Goal: Task Accomplishment & Management: Manage account settings

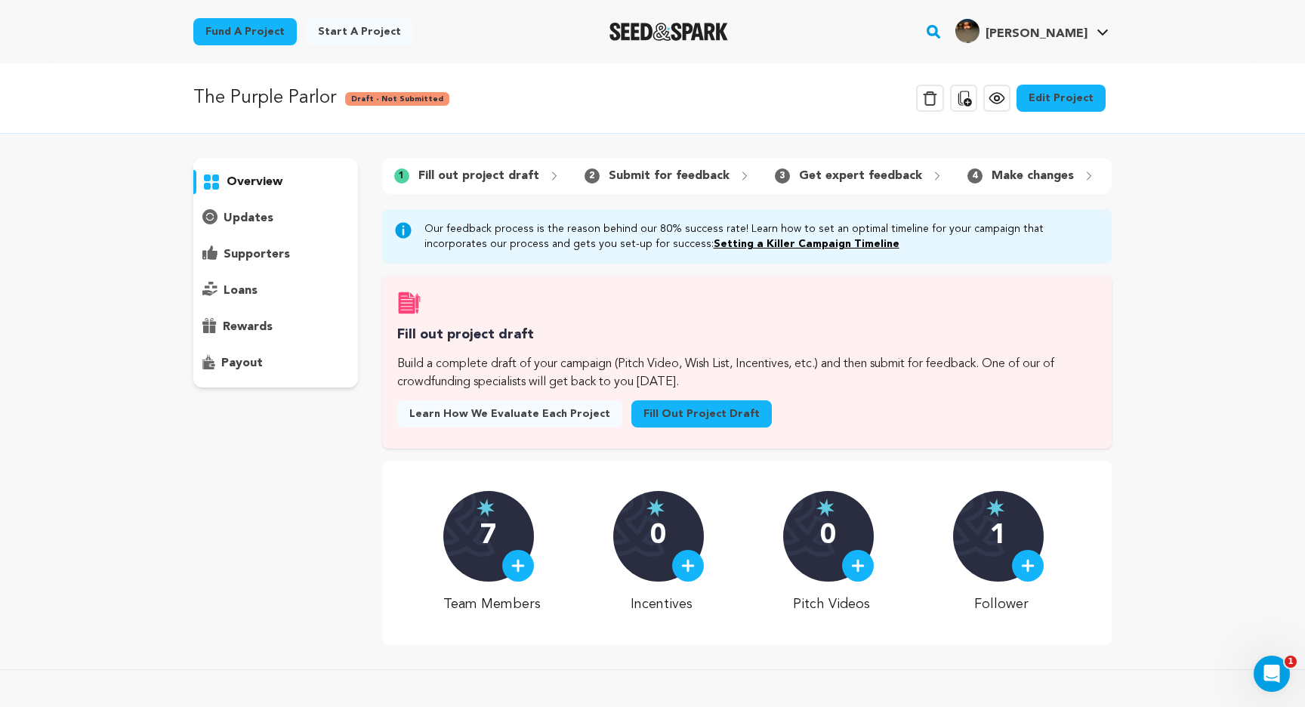
click at [1037, 97] on link "Edit Project" at bounding box center [1061, 98] width 89 height 27
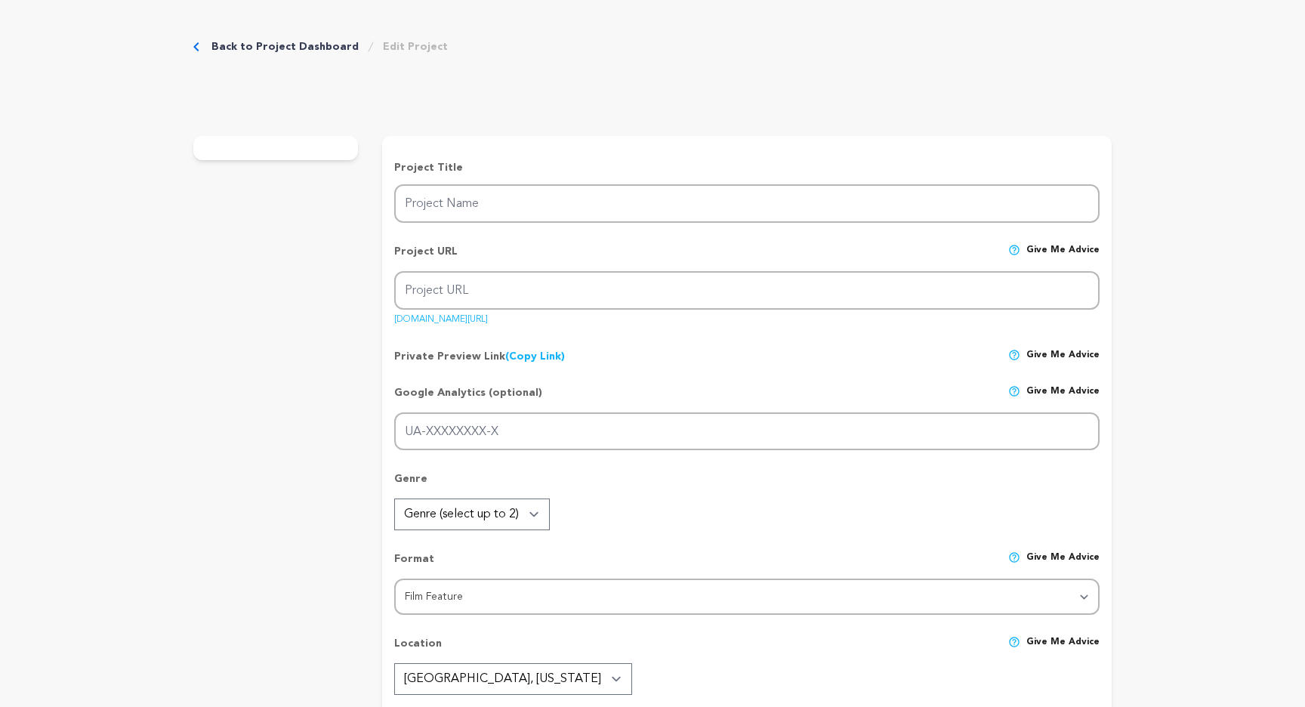
type input "The Purple Parlor"
type input "the-purple-parlor"
type input "G-YJCY15M7CJ"
type input "A forgotten kids’ show, a missing brother, a grieving sister, and the host who …"
type textarea "The Purple Parlor is a story of grief, connection, obsession, and the media tha…"
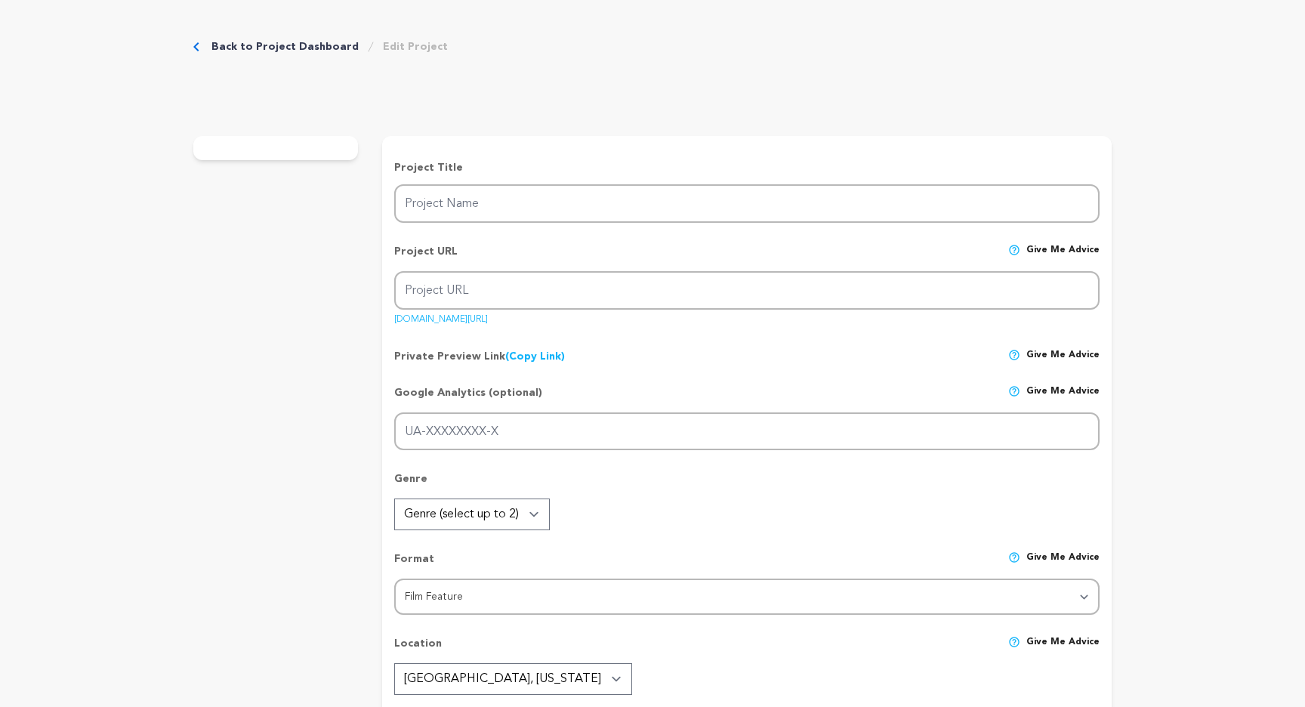
type textarea "Our mission is simple: make a horror film that’s strange, unsettling, and uniqu…"
radio input "true"
type input "0"
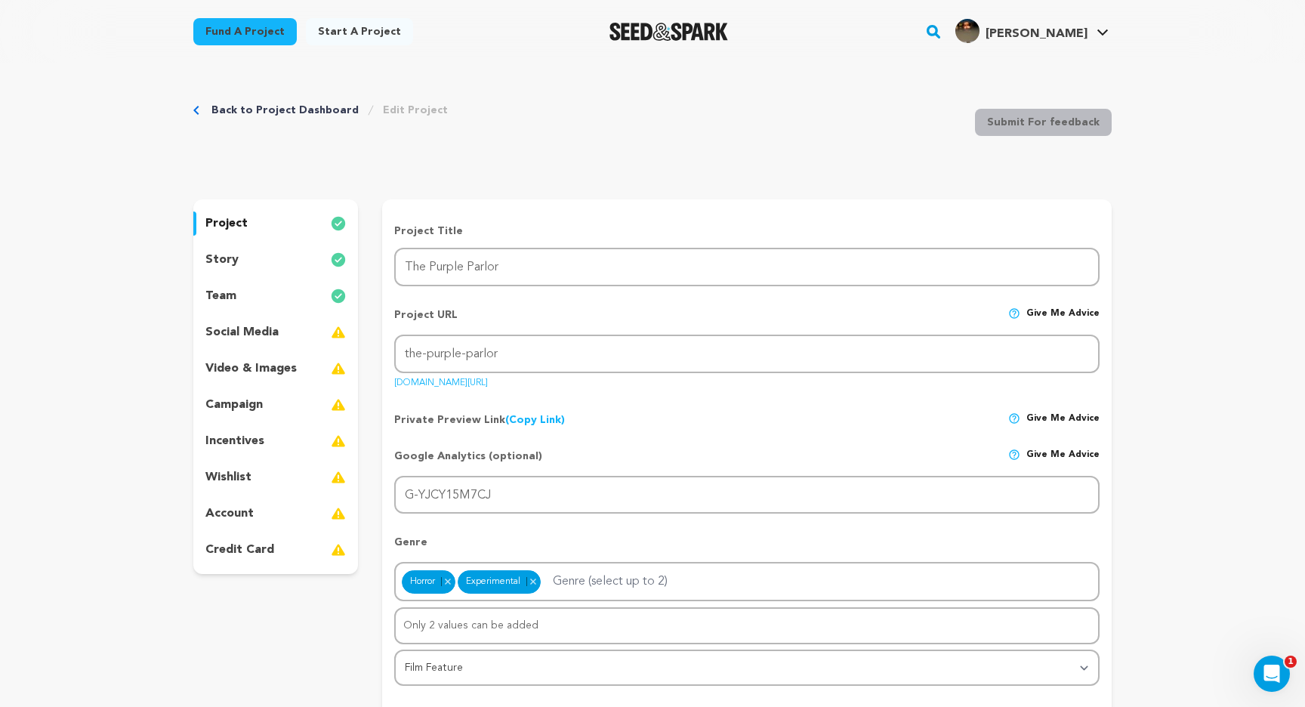
click at [258, 335] on p "social media" at bounding box center [241, 332] width 73 height 18
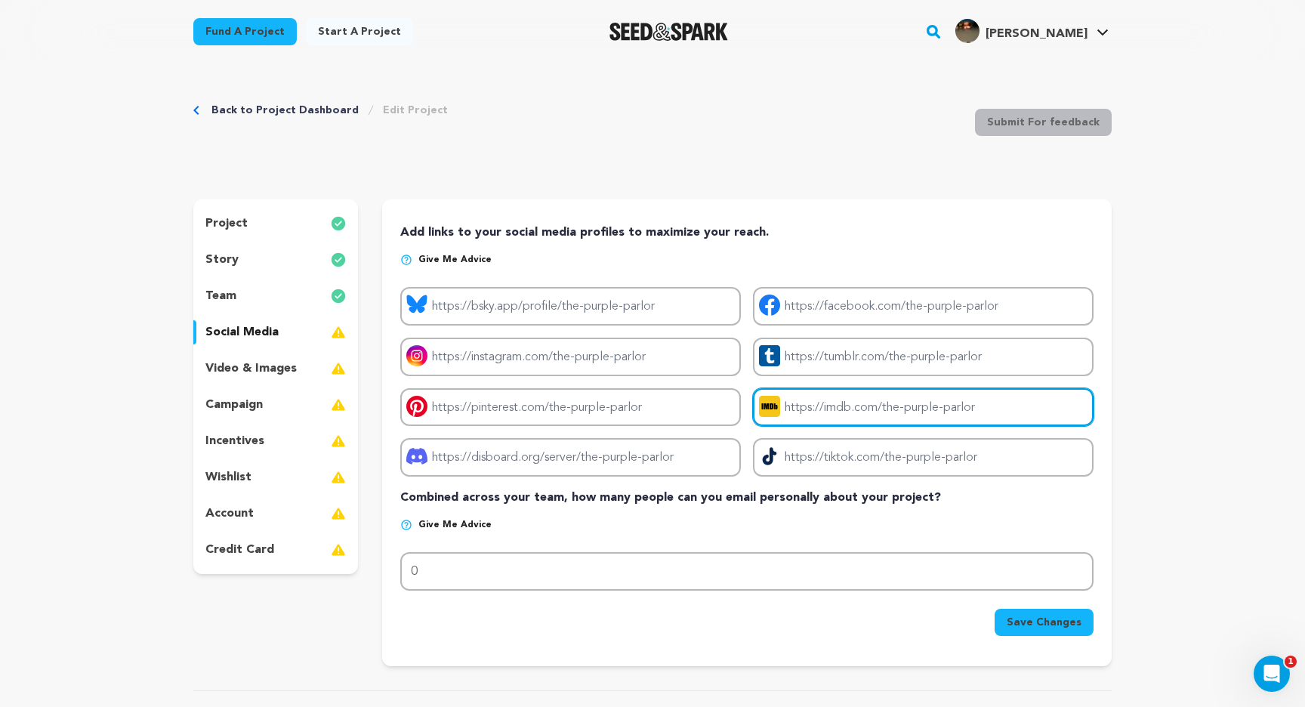
click at [832, 425] on input "Project imdb link" at bounding box center [923, 407] width 341 height 39
paste input "https://www.imdb.com/title/tt38456143"
type input "https://www.imdb.com/title/tt38456143"
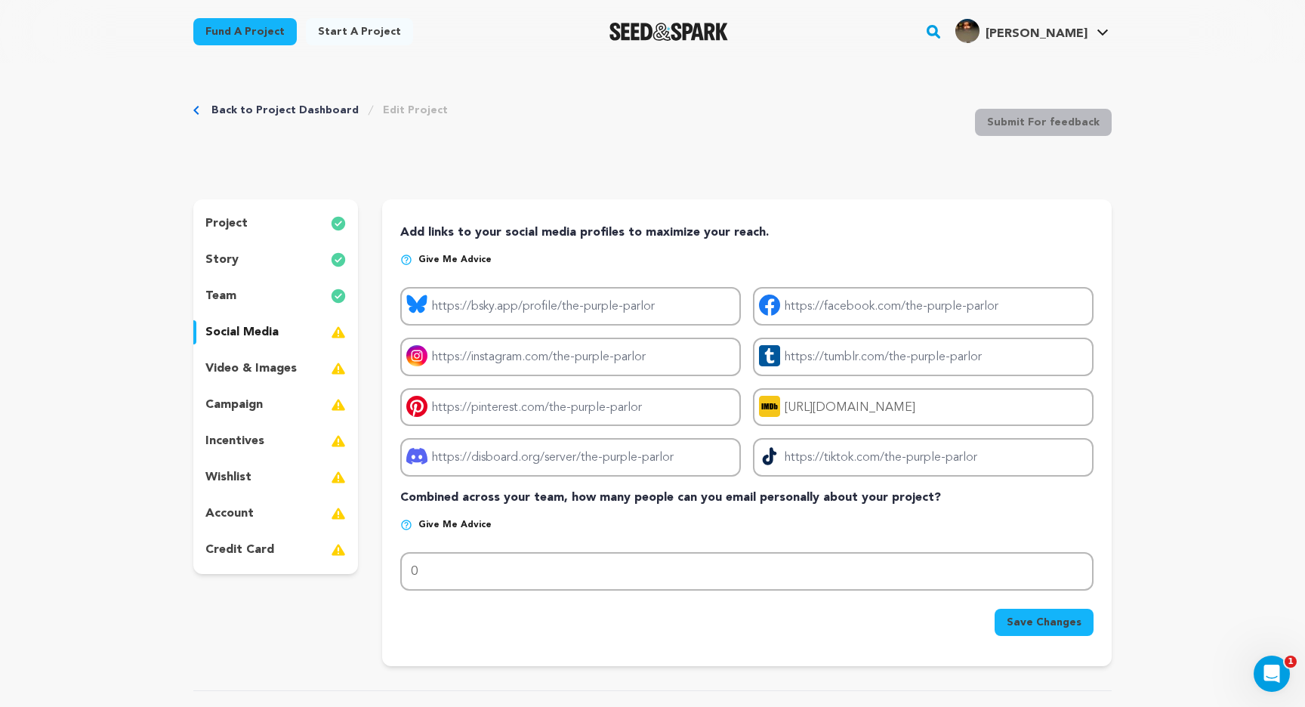
click at [1018, 621] on span "Save Changes" at bounding box center [1044, 622] width 75 height 15
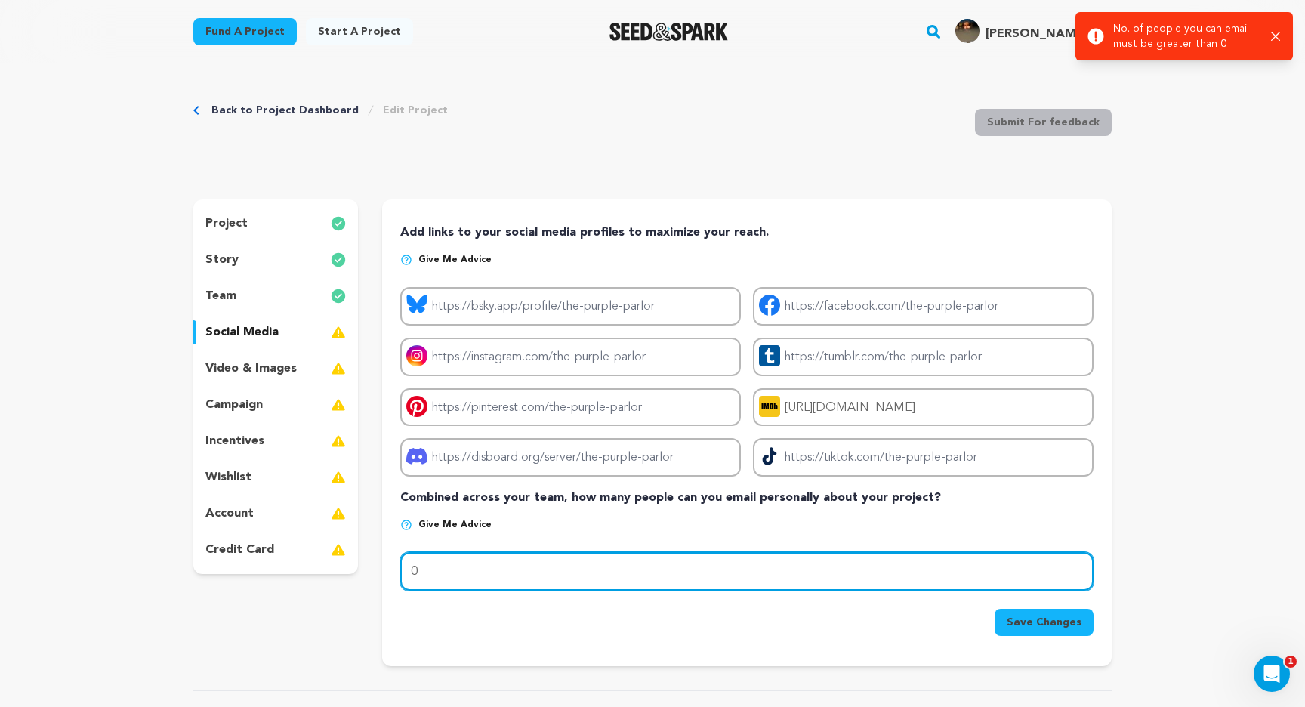
click at [861, 571] on input "0" at bounding box center [746, 571] width 693 height 39
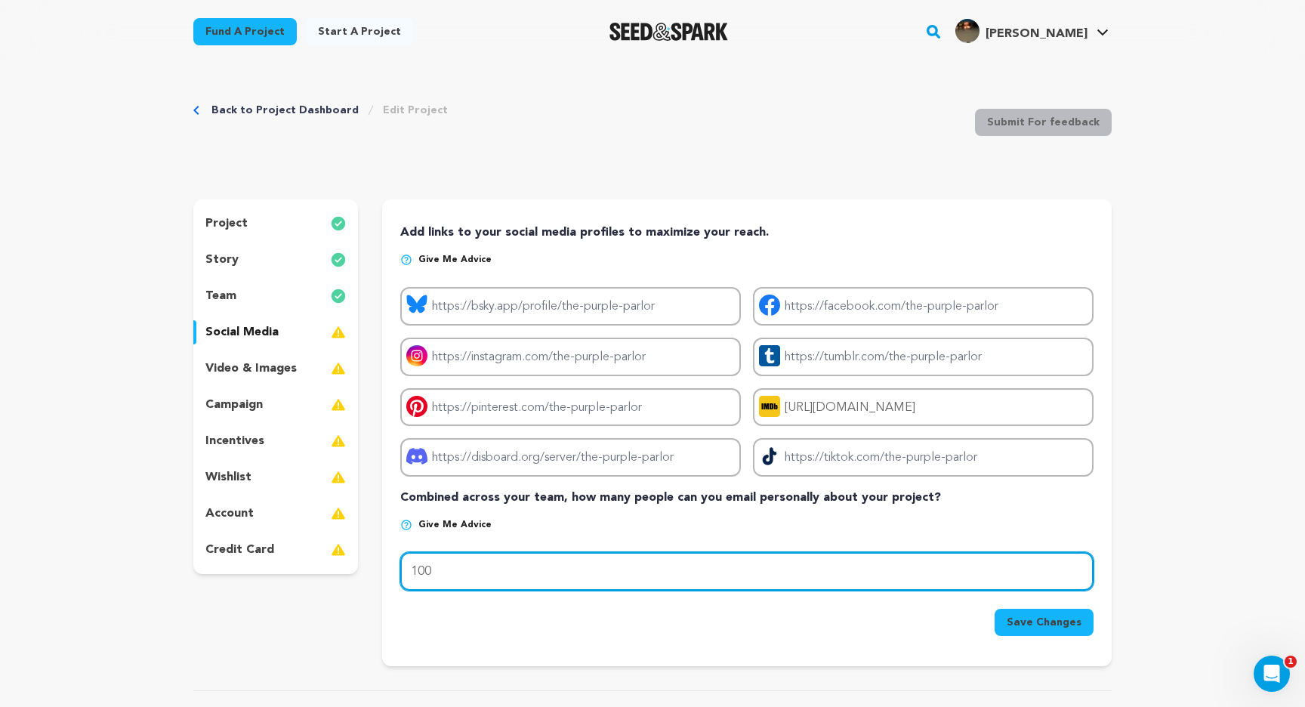
type input "100"
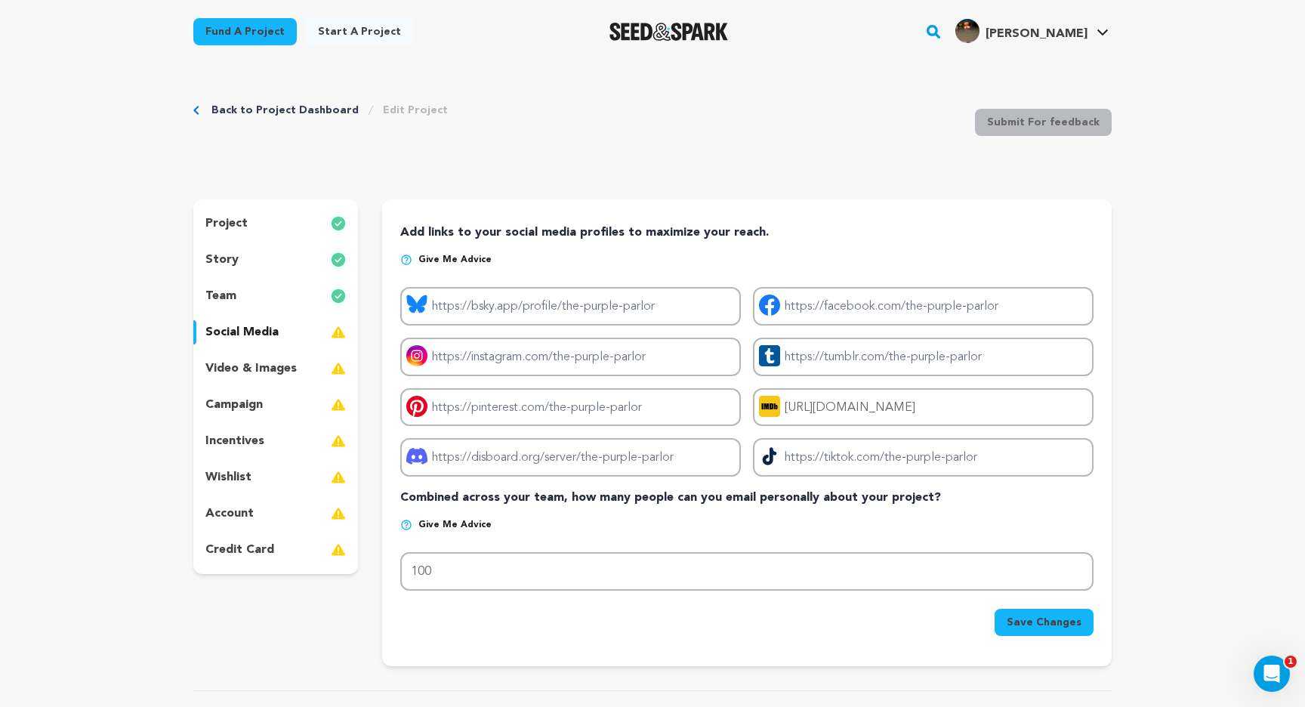
click at [1024, 617] on span "Save Changes" at bounding box center [1044, 622] width 75 height 15
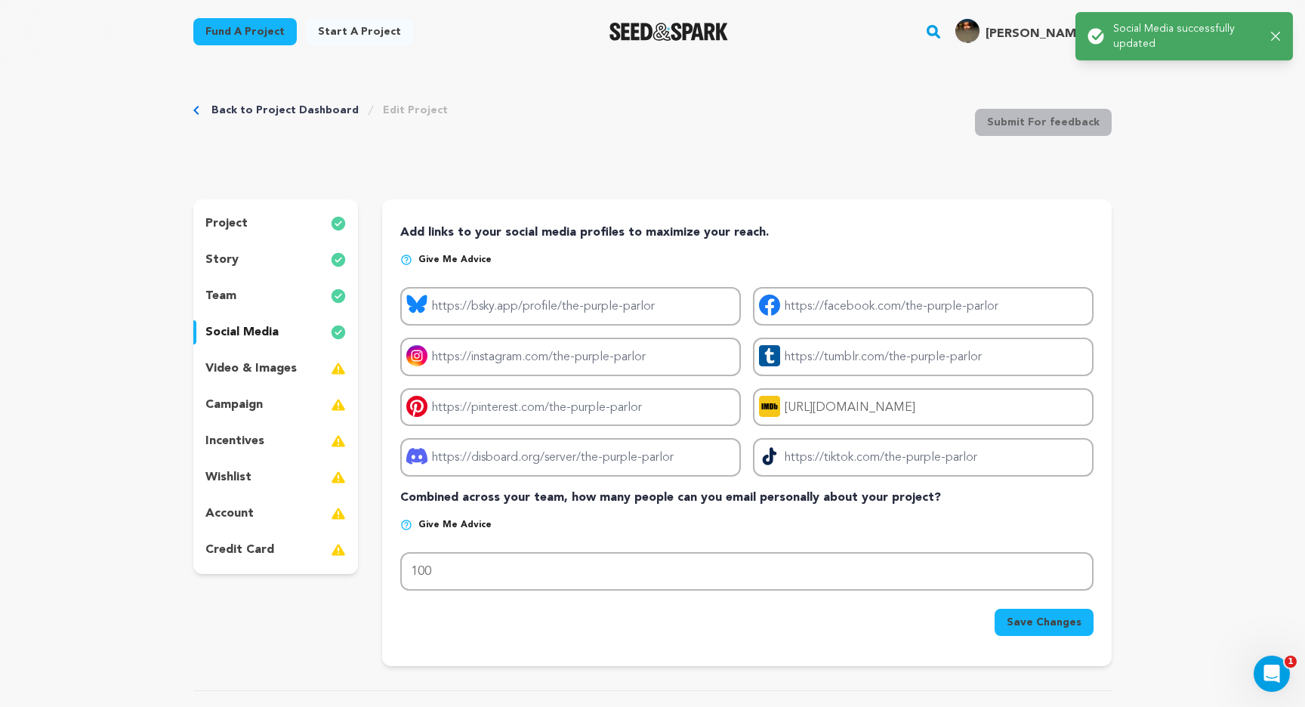
click at [291, 107] on link "Back to Project Dashboard" at bounding box center [285, 110] width 147 height 15
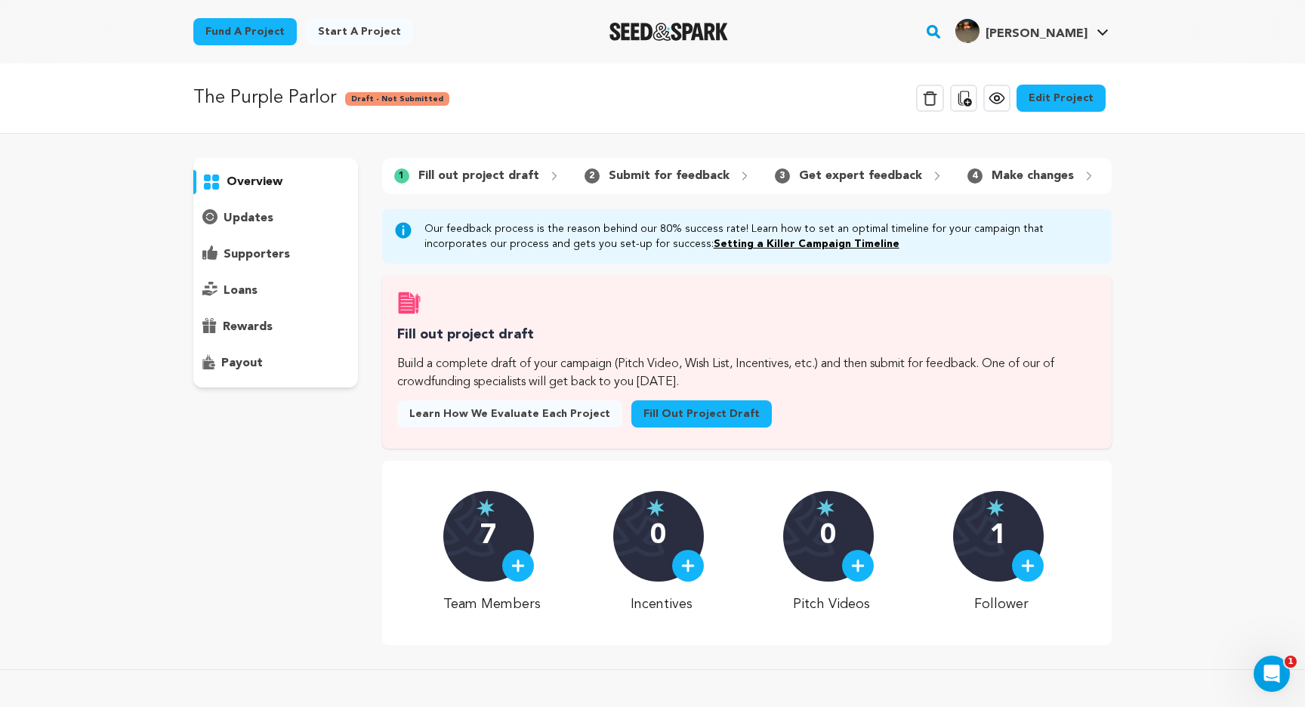
click at [1005, 91] on icon at bounding box center [997, 98] width 18 height 18
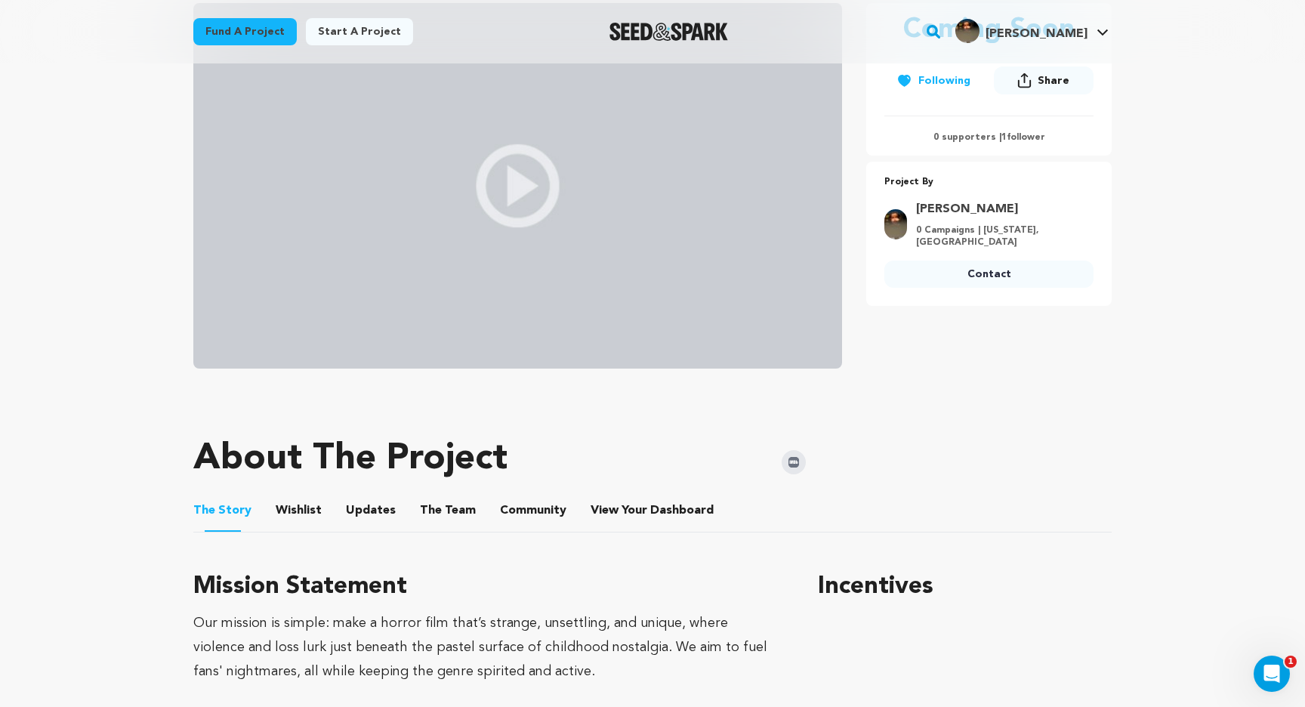
scroll to position [366, 0]
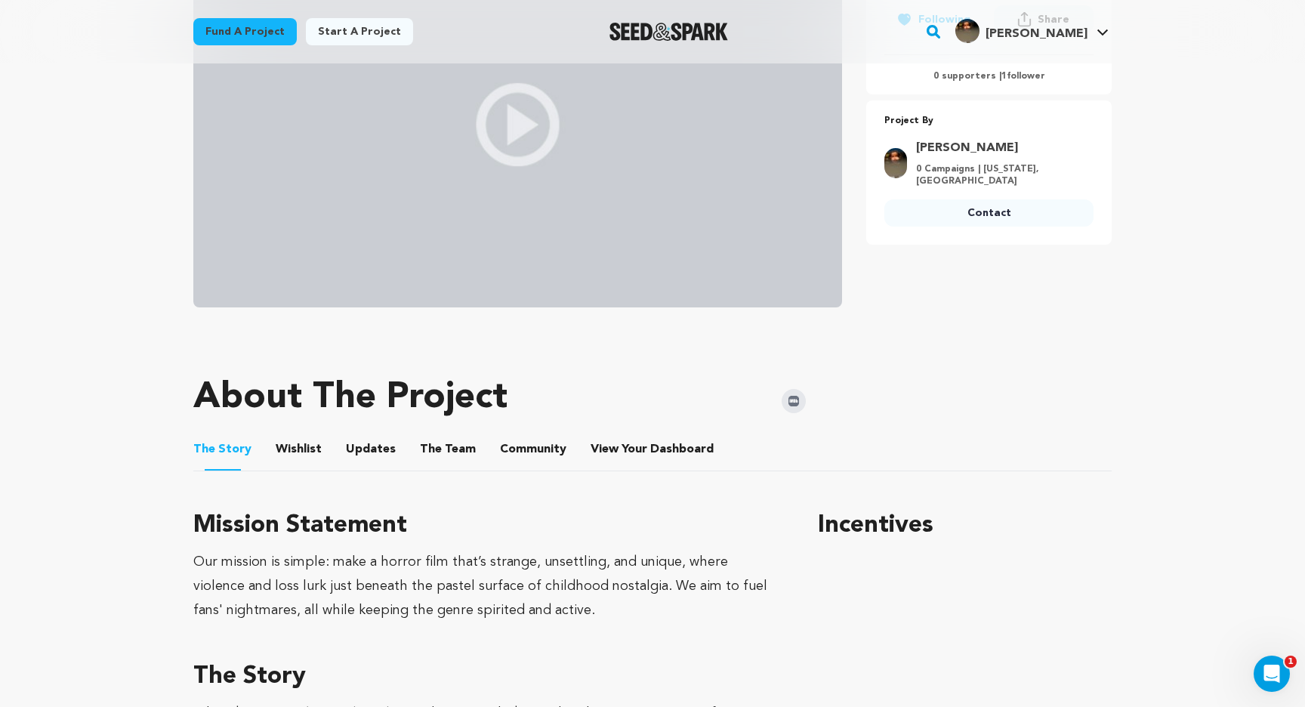
click at [515, 445] on button "Community" at bounding box center [533, 452] width 36 height 36
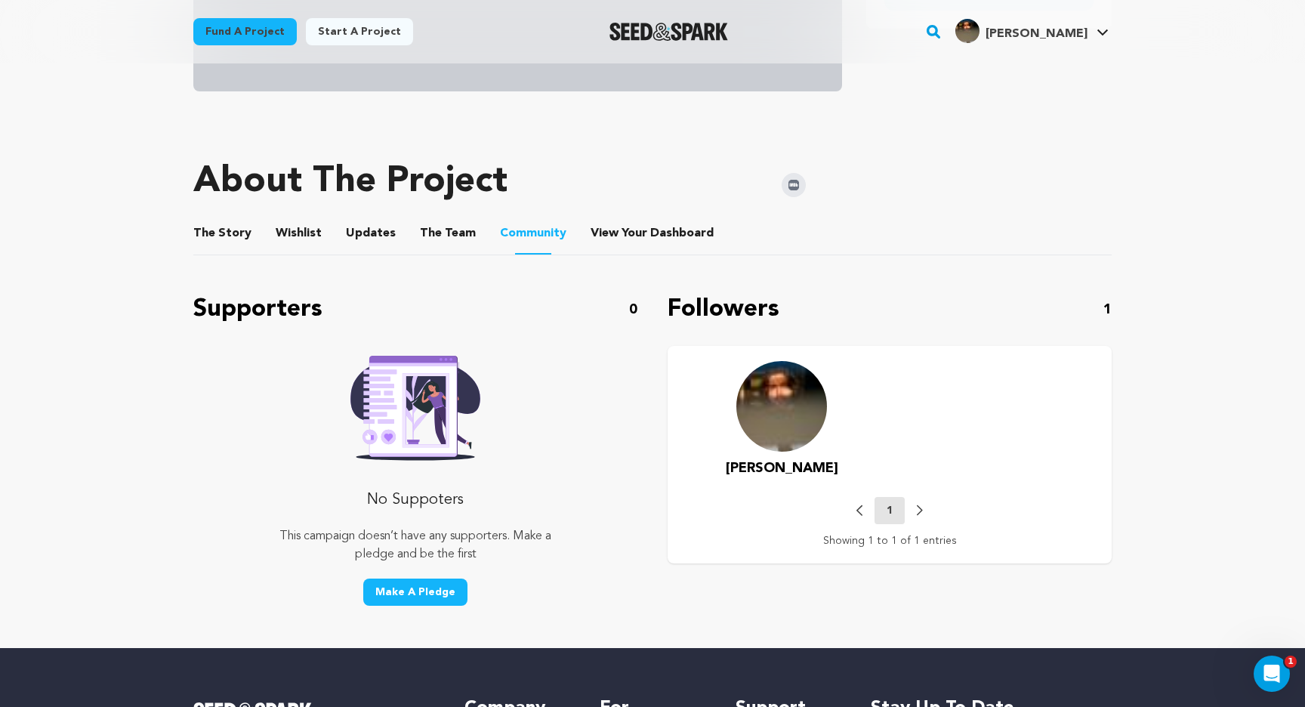
click at [607, 231] on button "View Your Dashboard" at bounding box center [609, 236] width 36 height 36
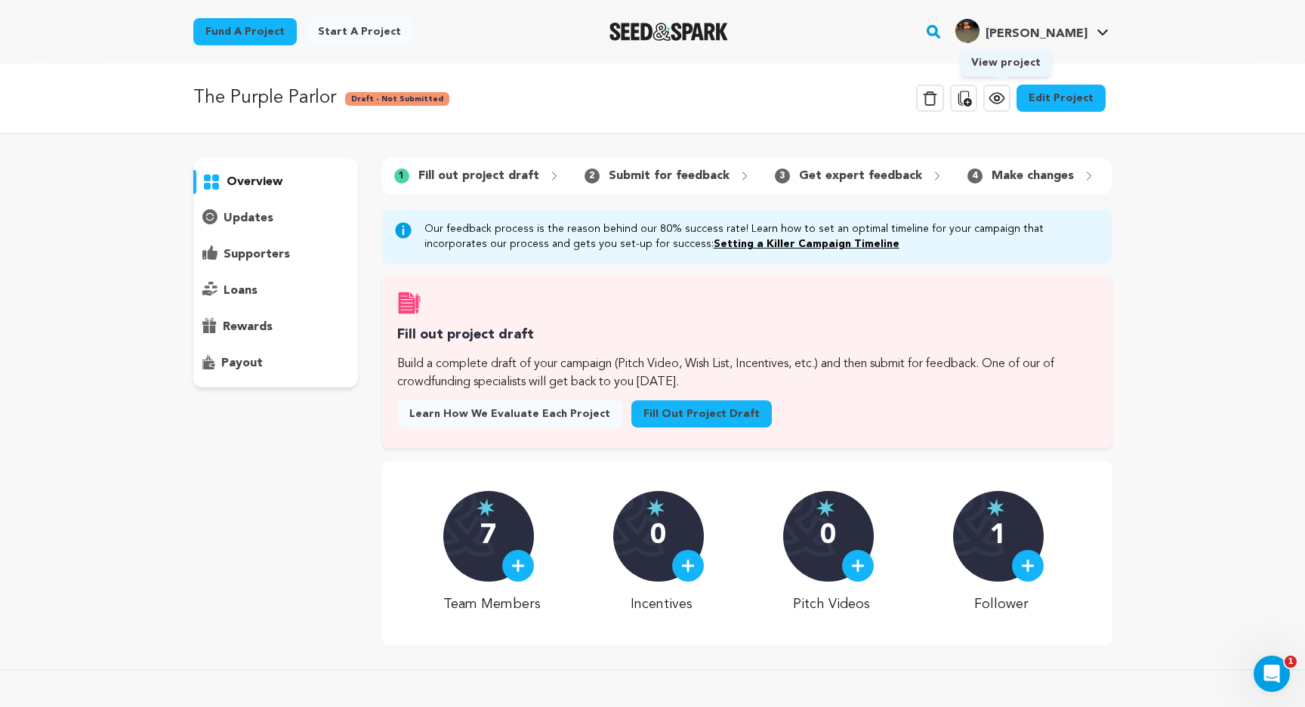
click at [1002, 91] on icon at bounding box center [997, 98] width 18 height 18
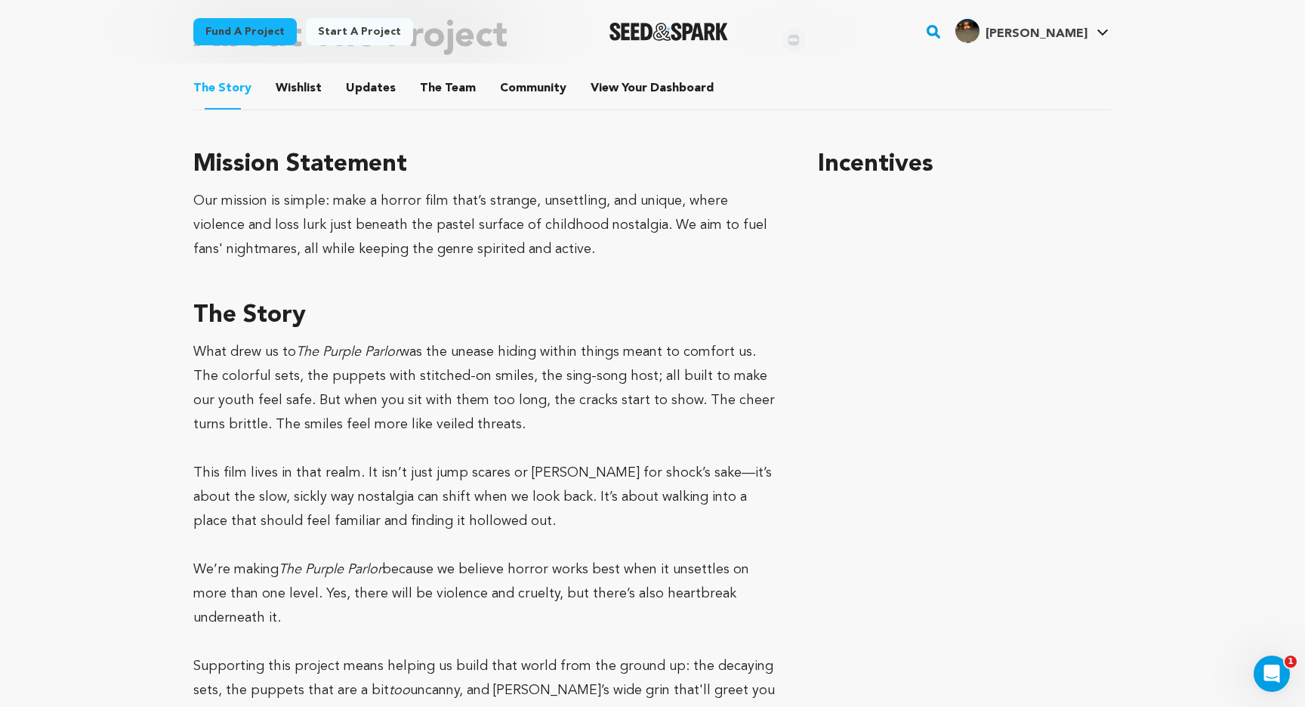
scroll to position [626, 0]
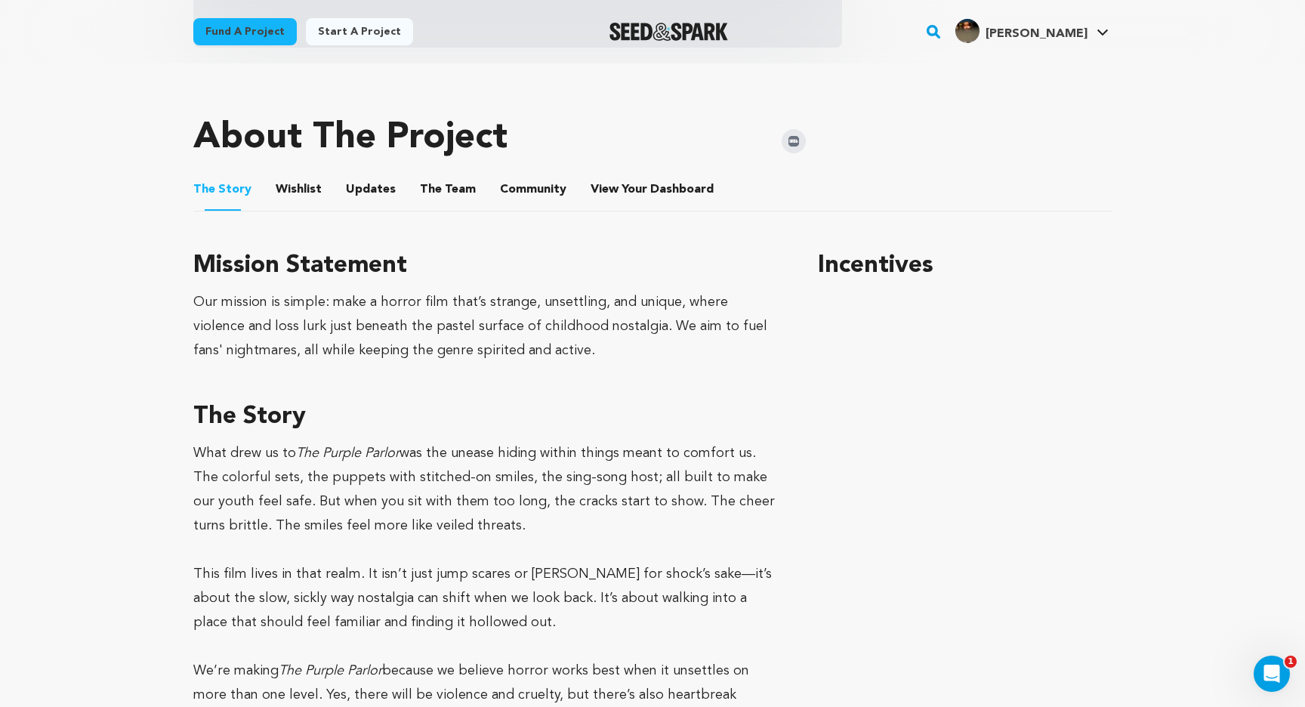
click at [290, 187] on button "Wishlist" at bounding box center [299, 192] width 36 height 36
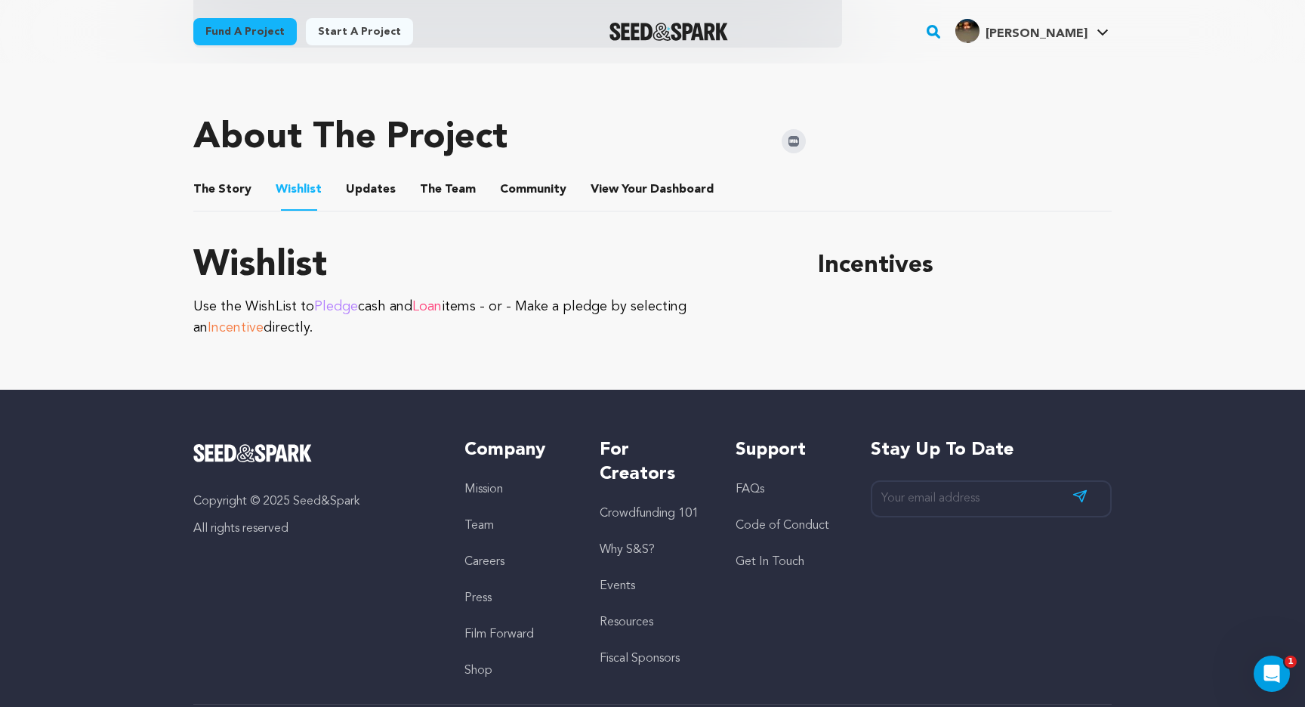
click at [356, 189] on button "Updates" at bounding box center [371, 192] width 36 height 36
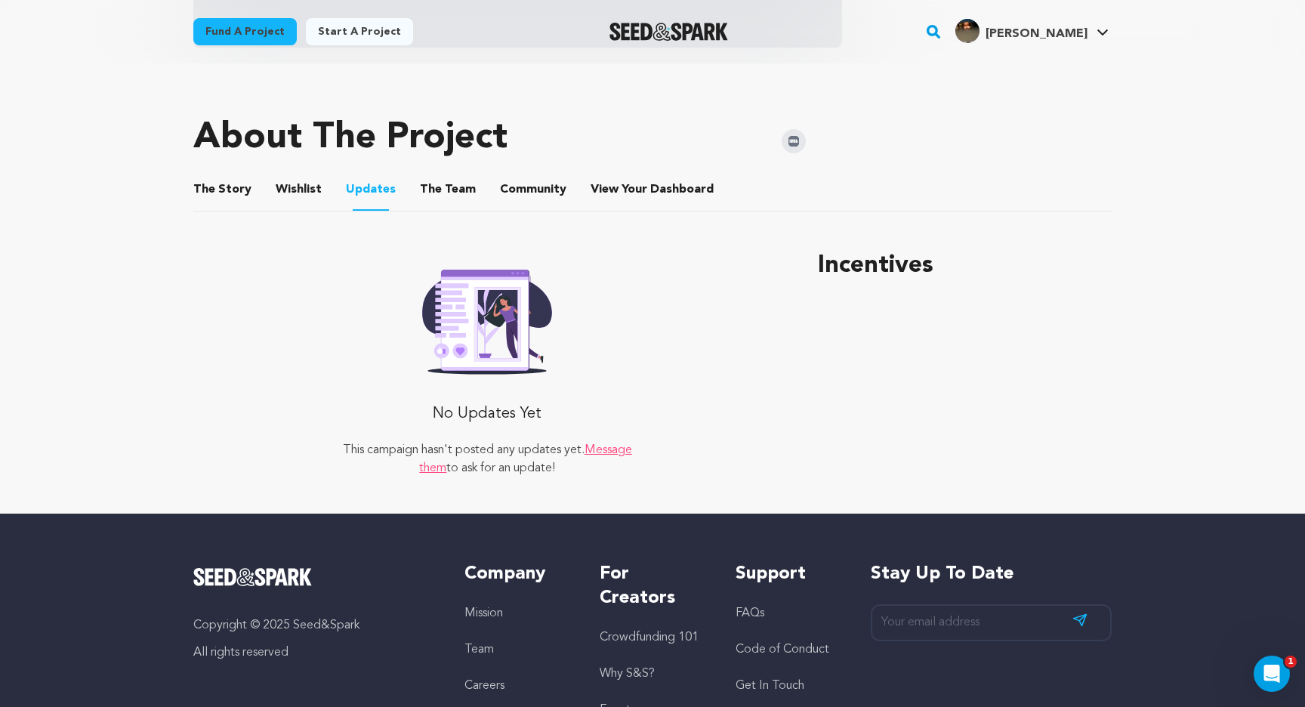
click at [430, 196] on button "The Team" at bounding box center [448, 192] width 36 height 36
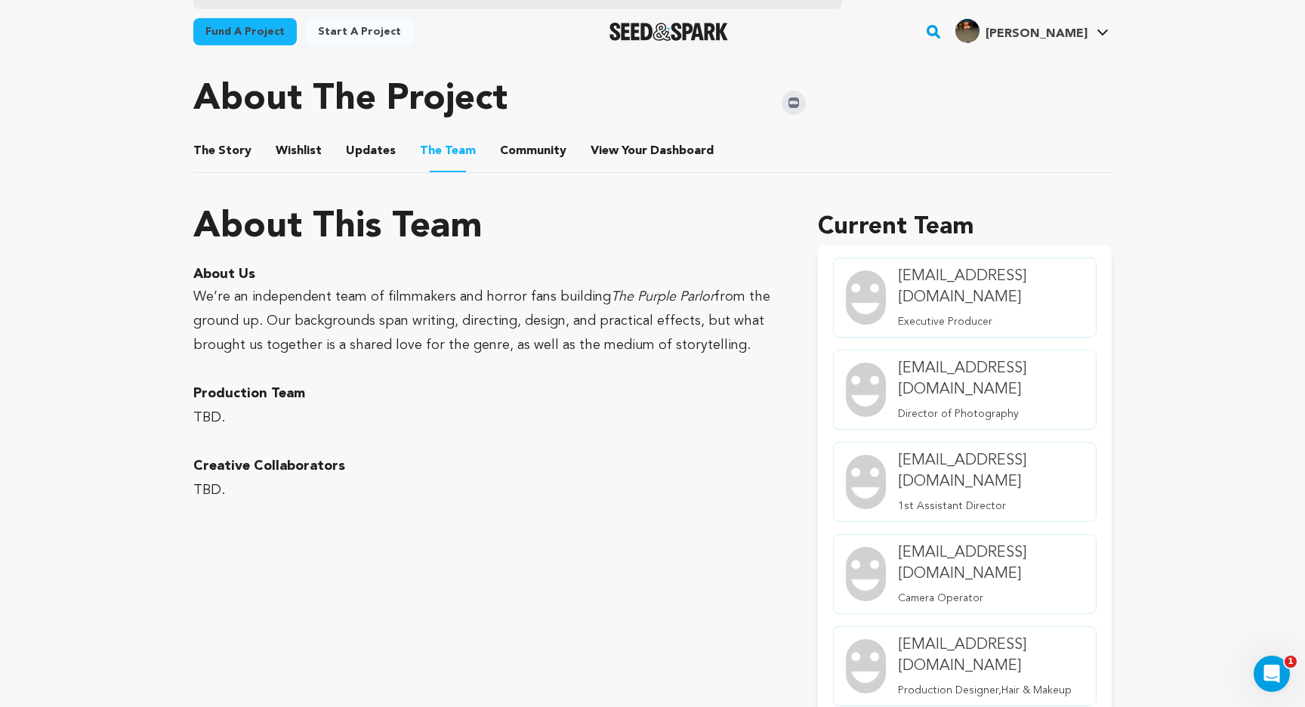
scroll to position [453, 0]
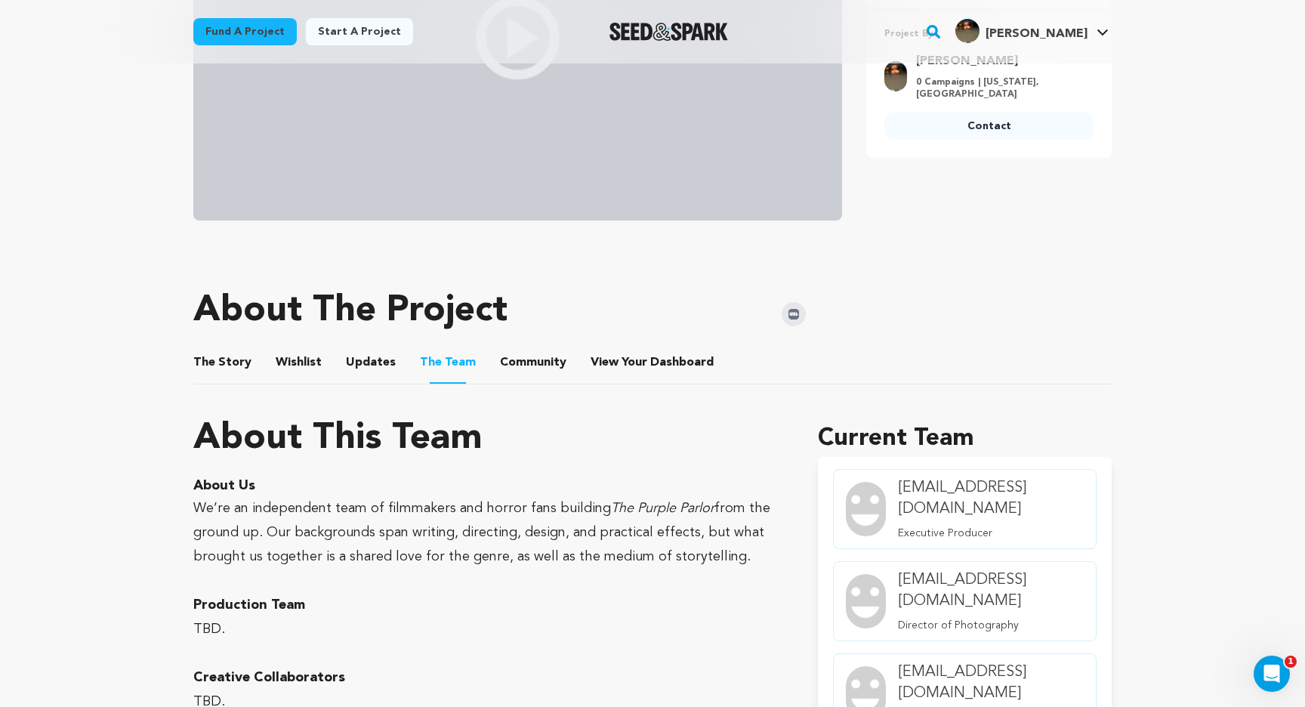
click at [221, 362] on button "The Story" at bounding box center [223, 365] width 36 height 36
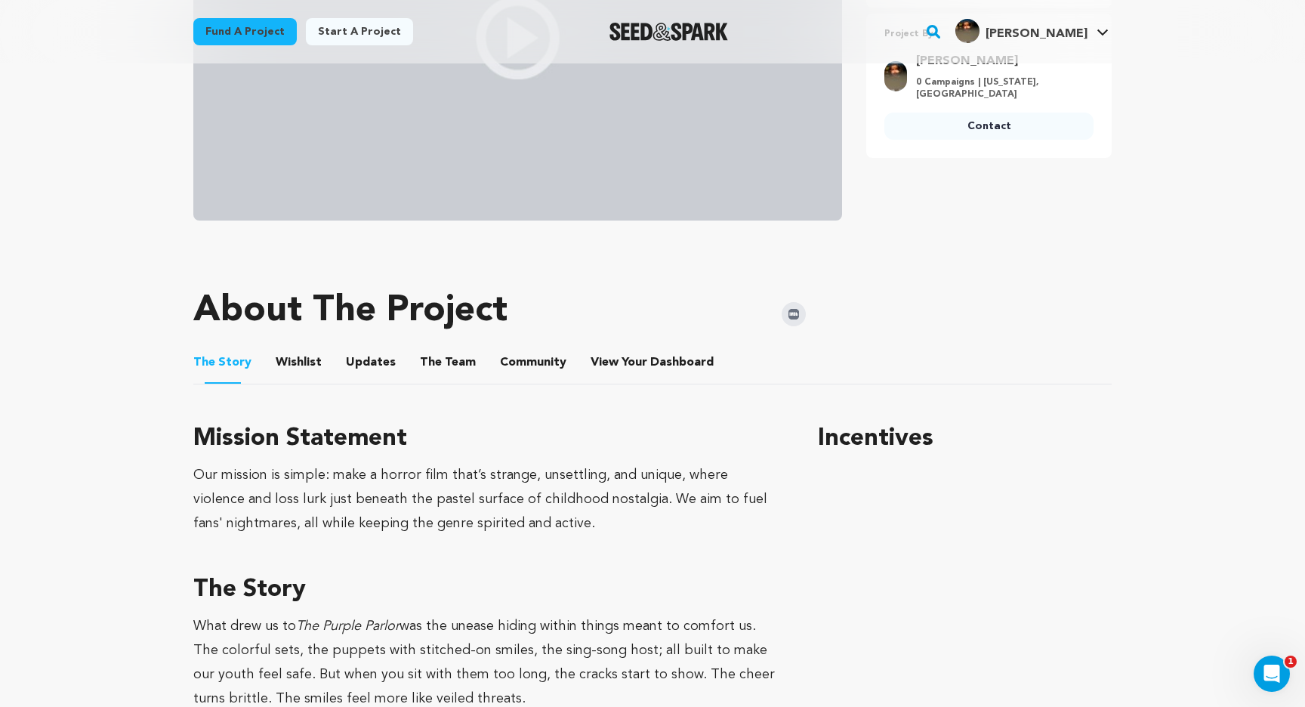
click at [793, 313] on img at bounding box center [794, 314] width 24 height 24
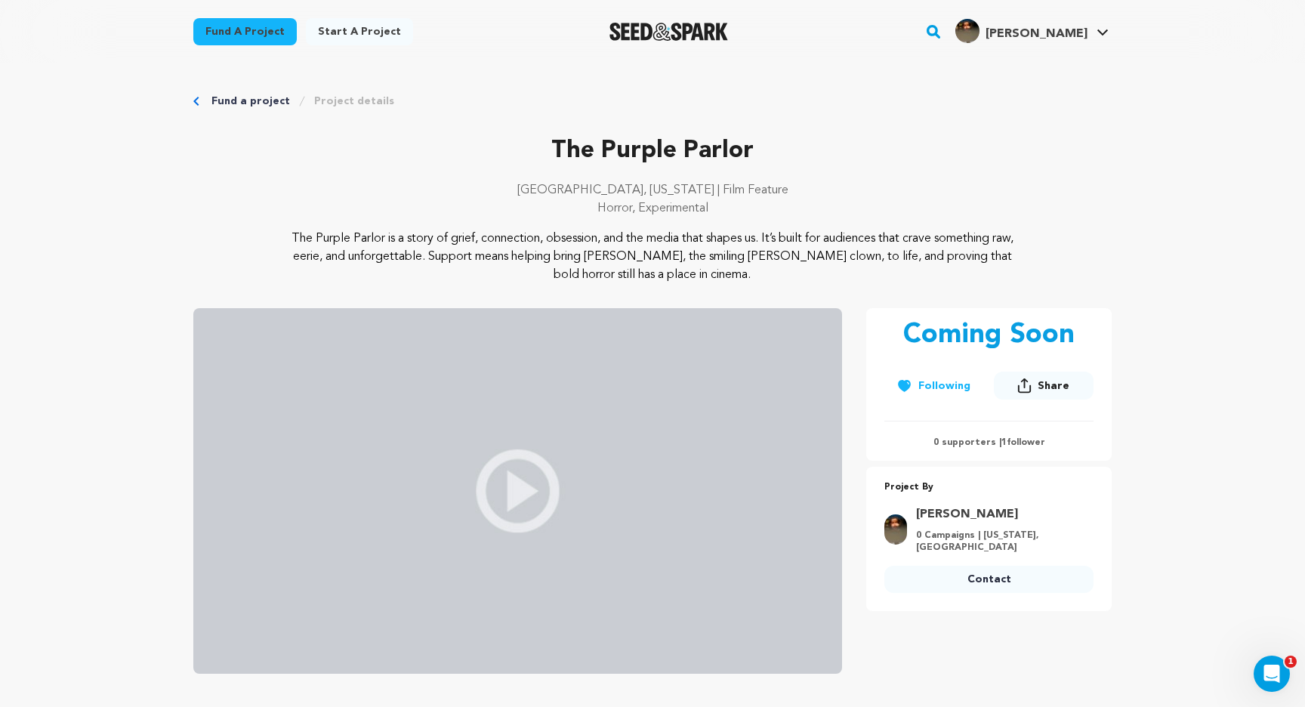
click at [236, 107] on link "Fund a project" at bounding box center [251, 101] width 79 height 15
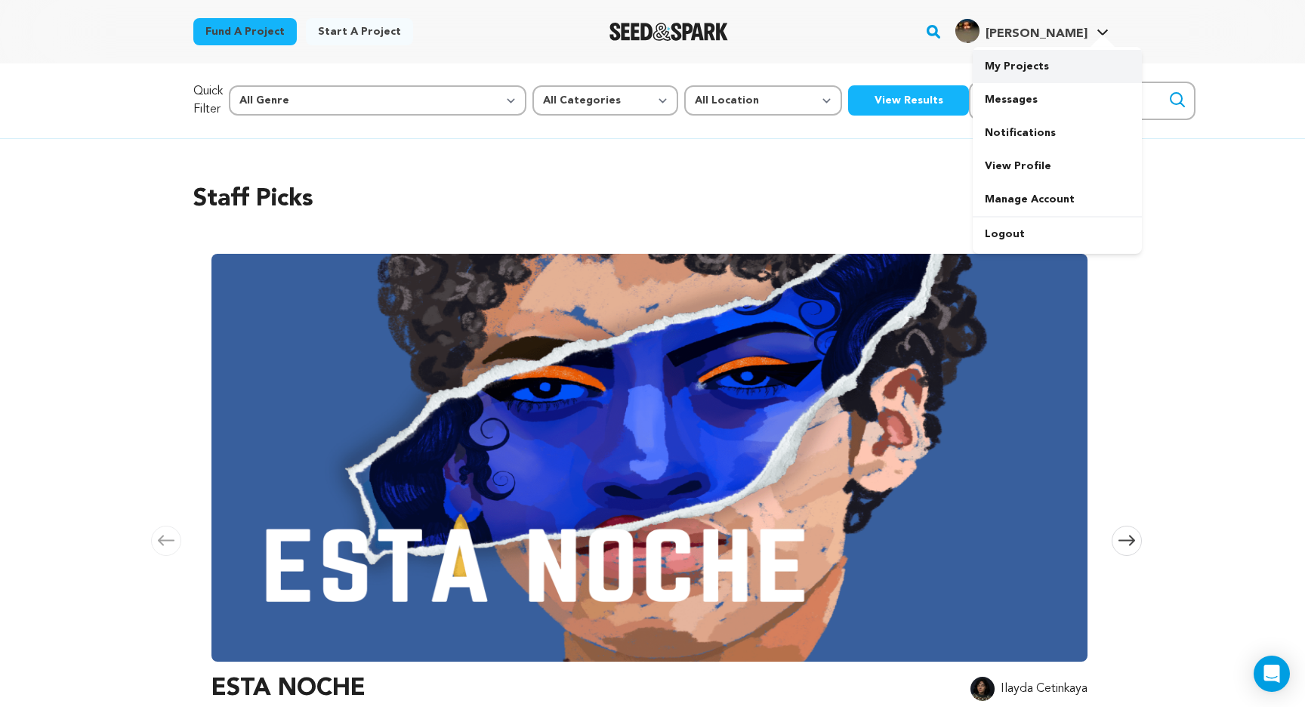
click at [1032, 66] on link "My Projects" at bounding box center [1057, 66] width 169 height 33
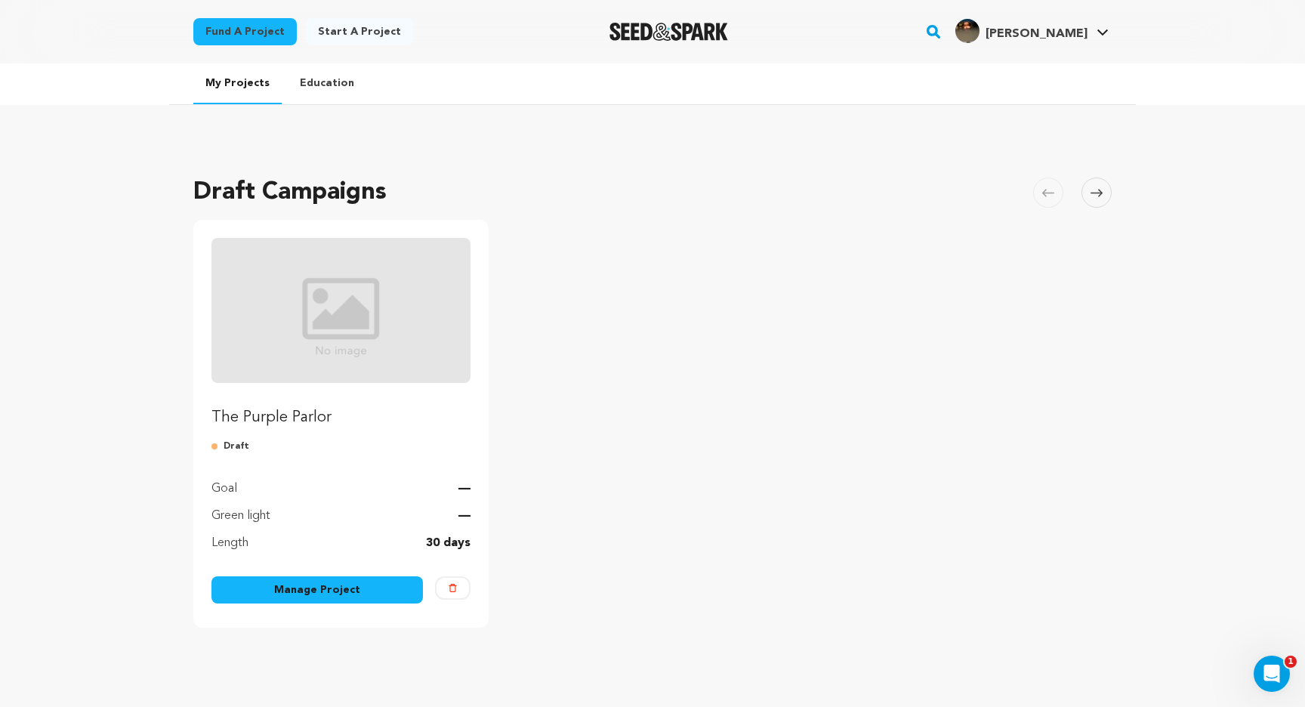
click at [362, 585] on link "Manage Project" at bounding box center [318, 589] width 212 height 27
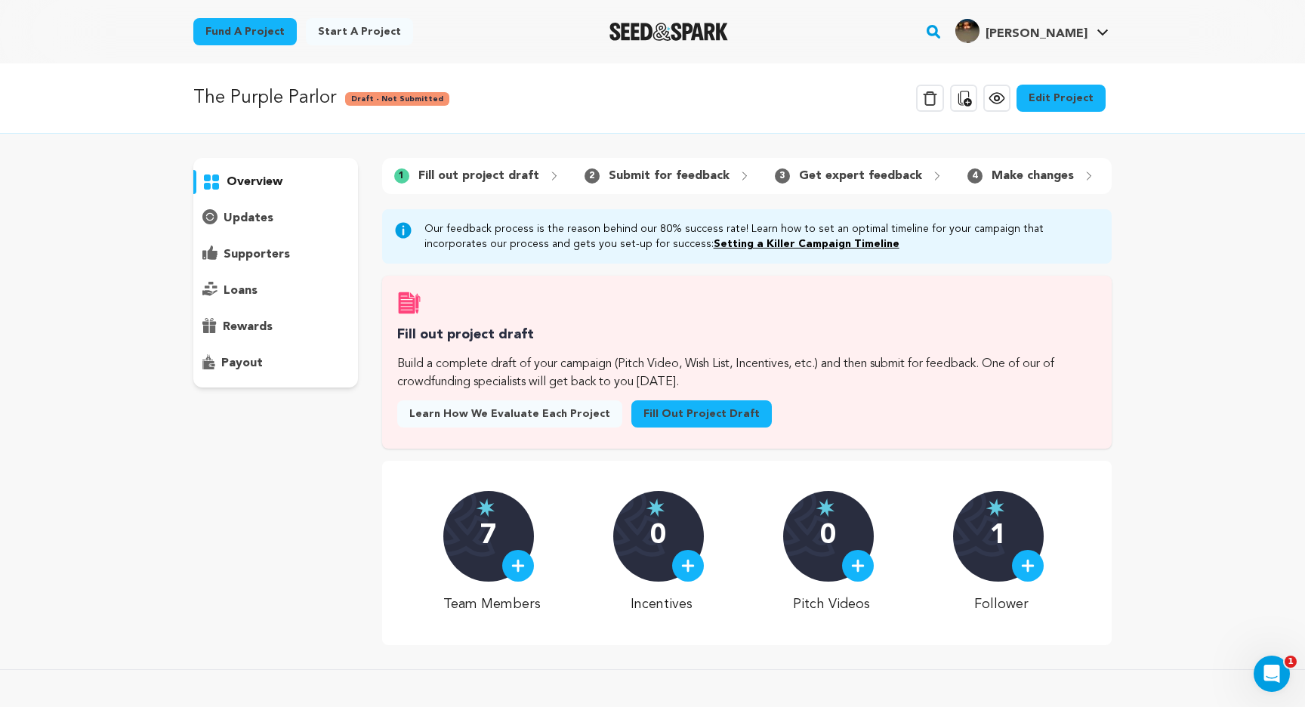
click at [1006, 105] on icon at bounding box center [997, 98] width 18 height 18
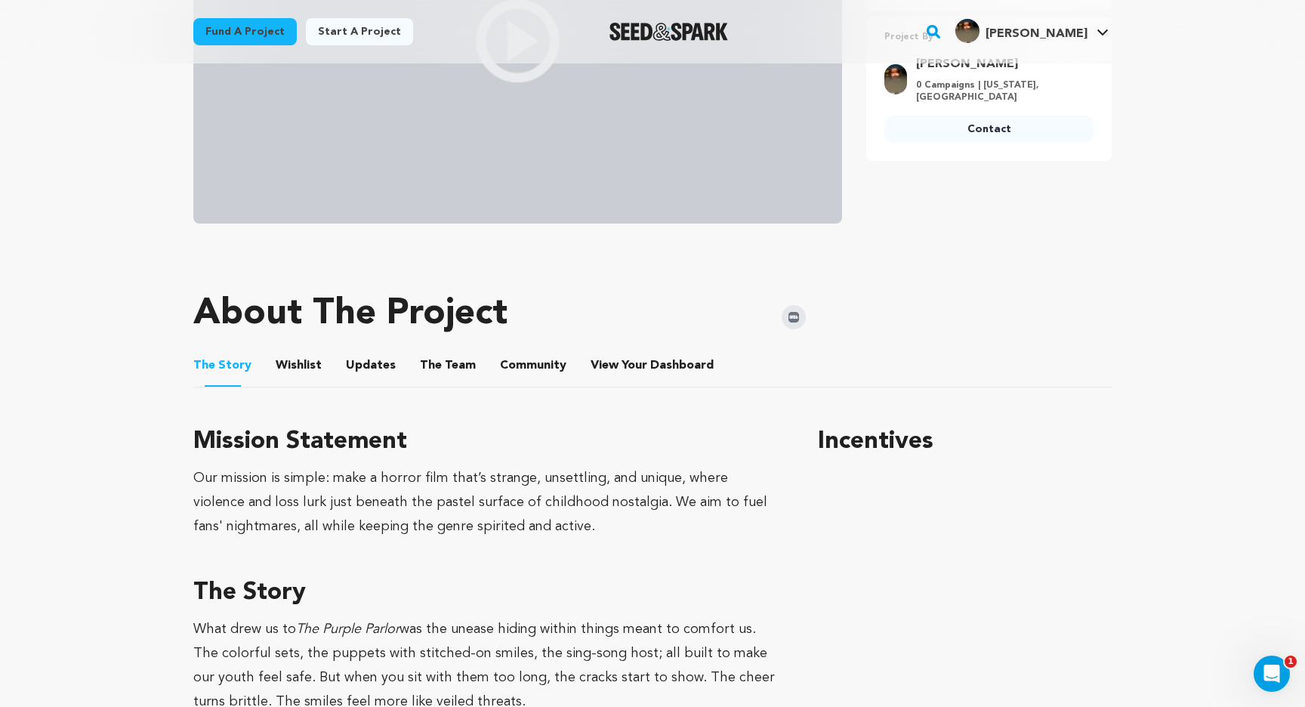
scroll to position [466, 0]
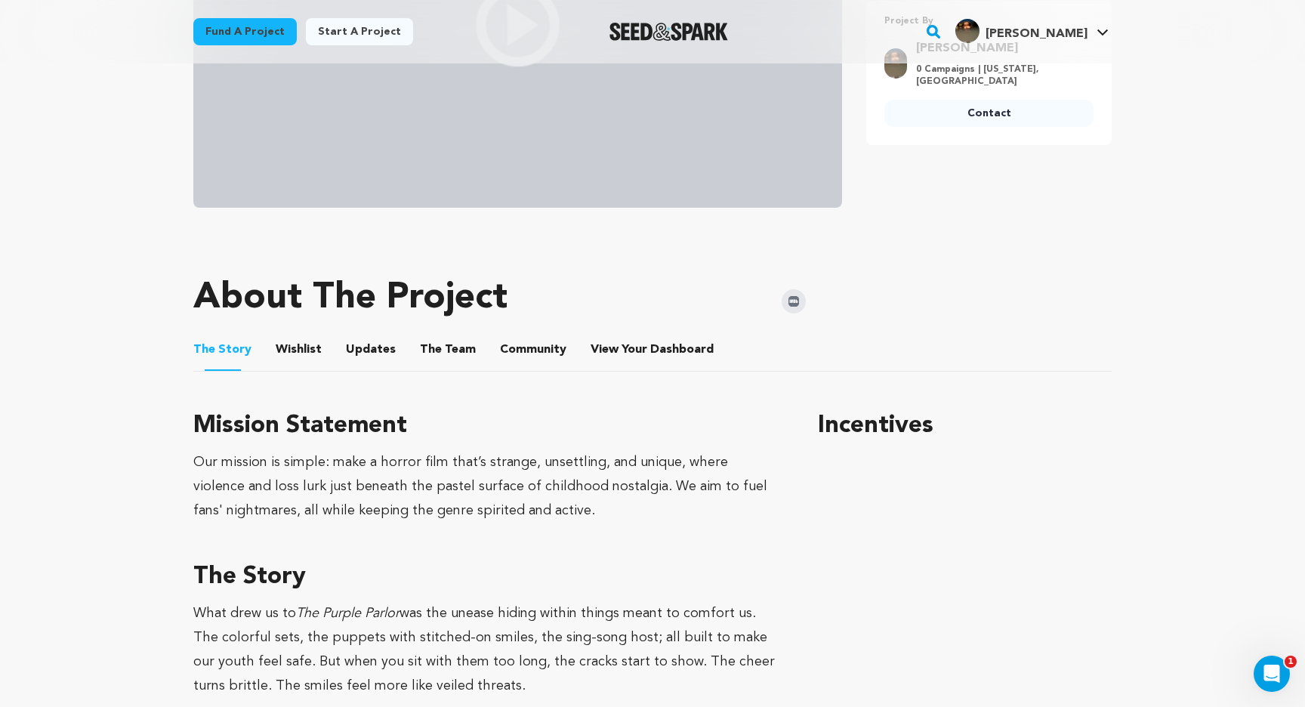
click at [801, 294] on img at bounding box center [794, 301] width 24 height 24
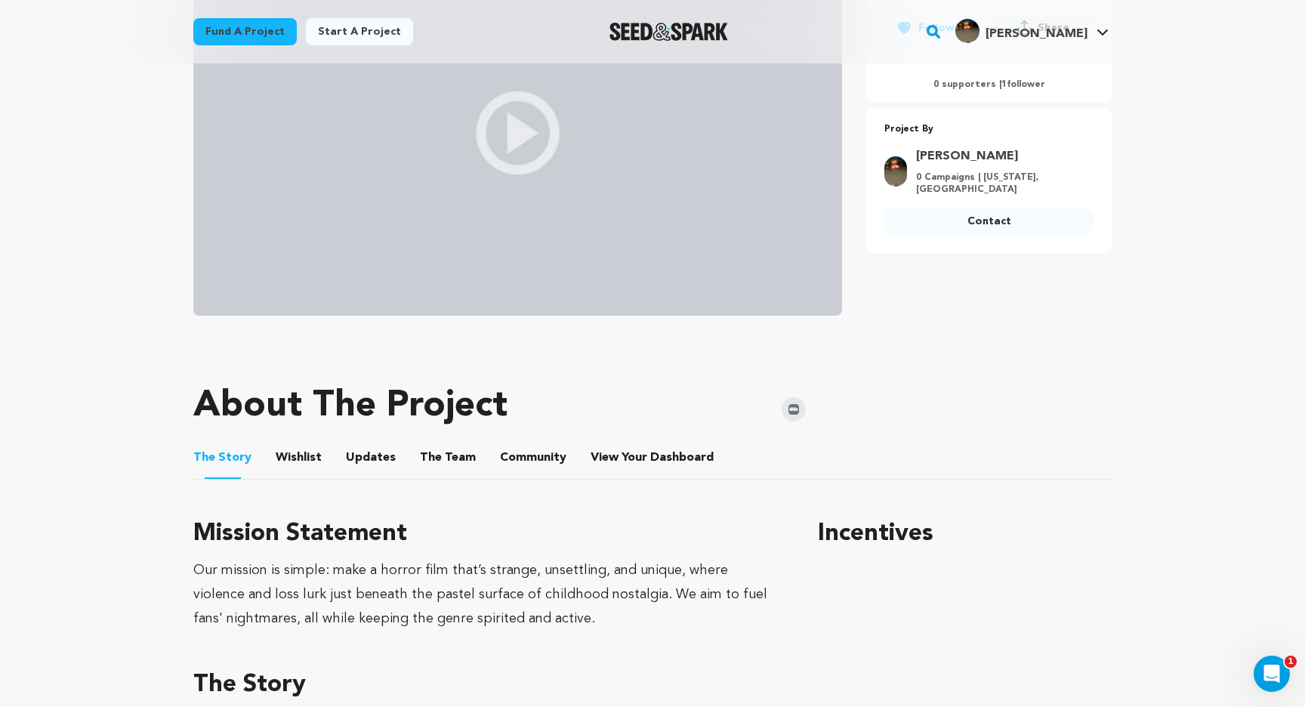
scroll to position [505, 0]
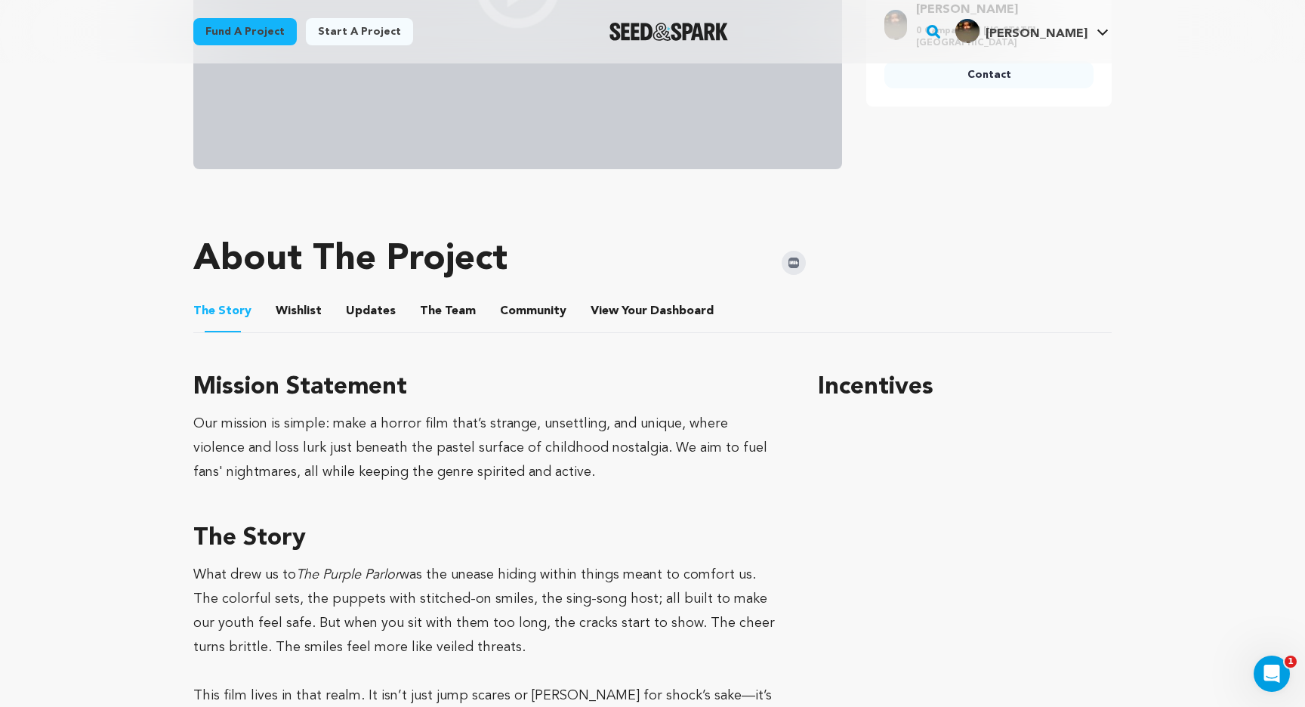
click at [603, 310] on button "View Your Dashboard" at bounding box center [609, 314] width 36 height 36
